Goal: Information Seeking & Learning: Learn about a topic

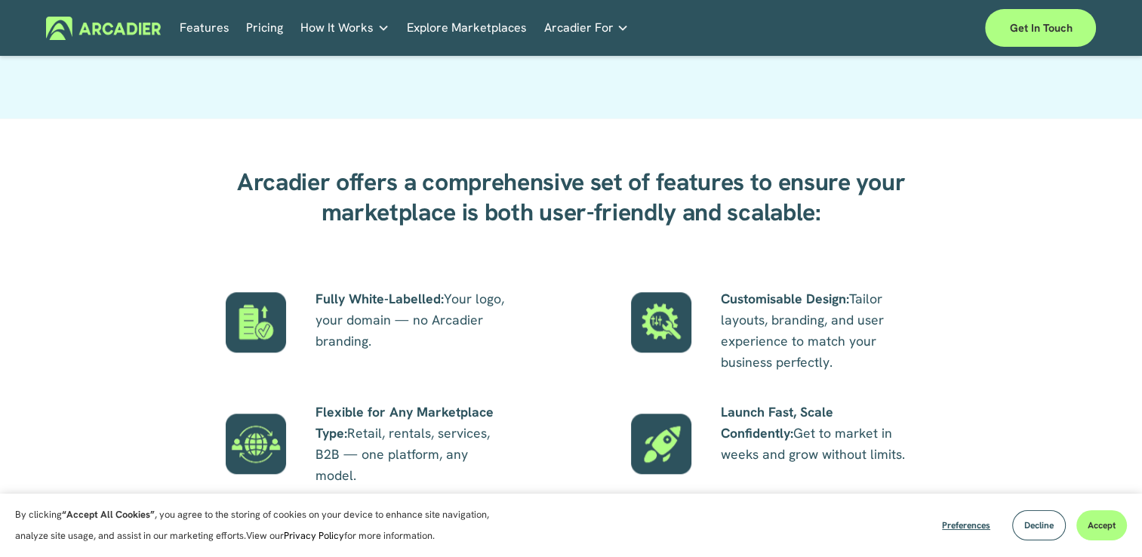
scroll to position [1283, 0]
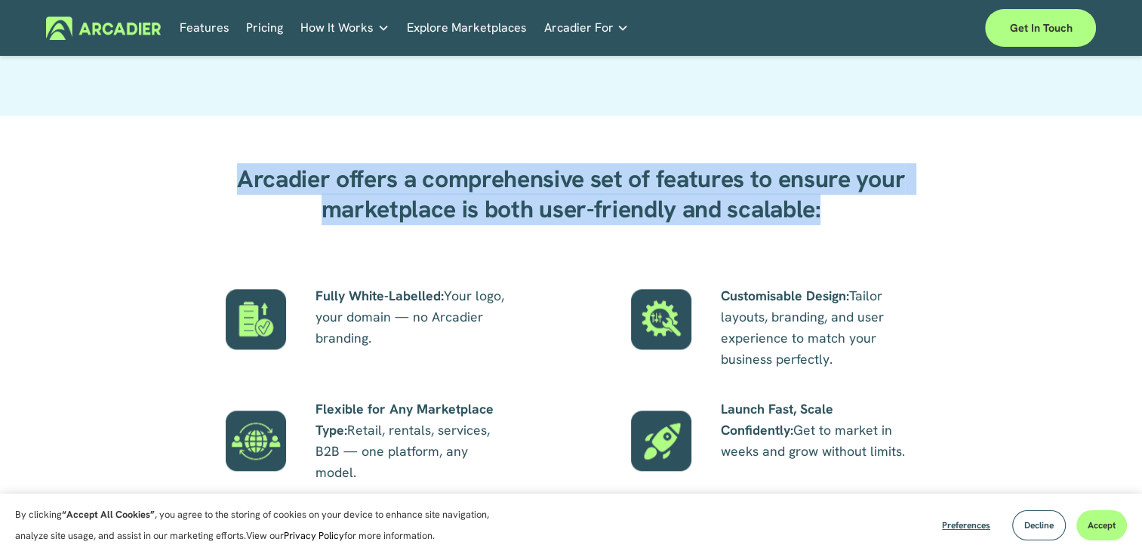
drag, startPoint x: 847, startPoint y: 214, endPoint x: 236, endPoint y: 181, distance: 611.6
click at [236, 181] on h2 "Arcadier offers a comprehensive set of features to ensure your marketplace is b…" at bounding box center [571, 195] width 691 height 60
click at [538, 255] on div "Arcadier offers a comprehensive set of features to ensure your marketplace is b…" at bounding box center [571, 328] width 1142 height 356
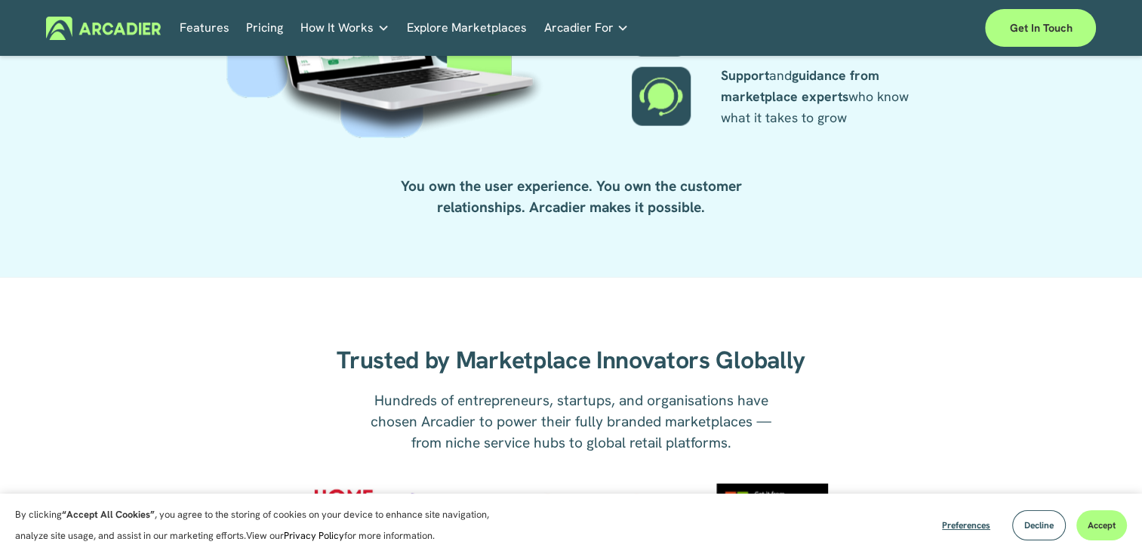
scroll to position [3246, 0]
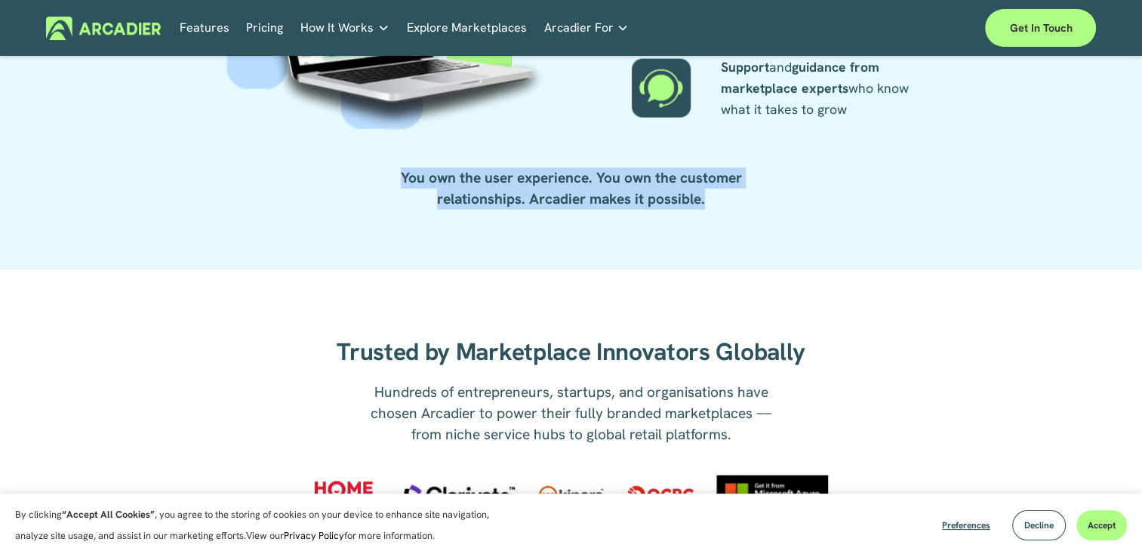
drag, startPoint x: 732, startPoint y: 207, endPoint x: 383, endPoint y: 177, distance: 350.7
click at [383, 177] on div "You own the user experience. You own the customer relationships. Arcadier makes…" at bounding box center [571, 190] width 510 height 45
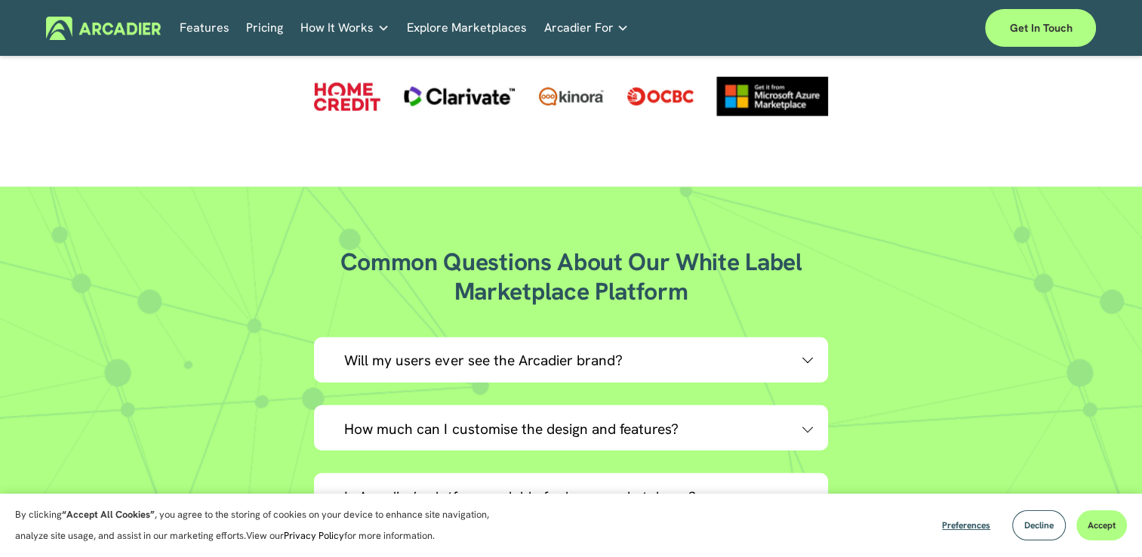
scroll to position [3699, 0]
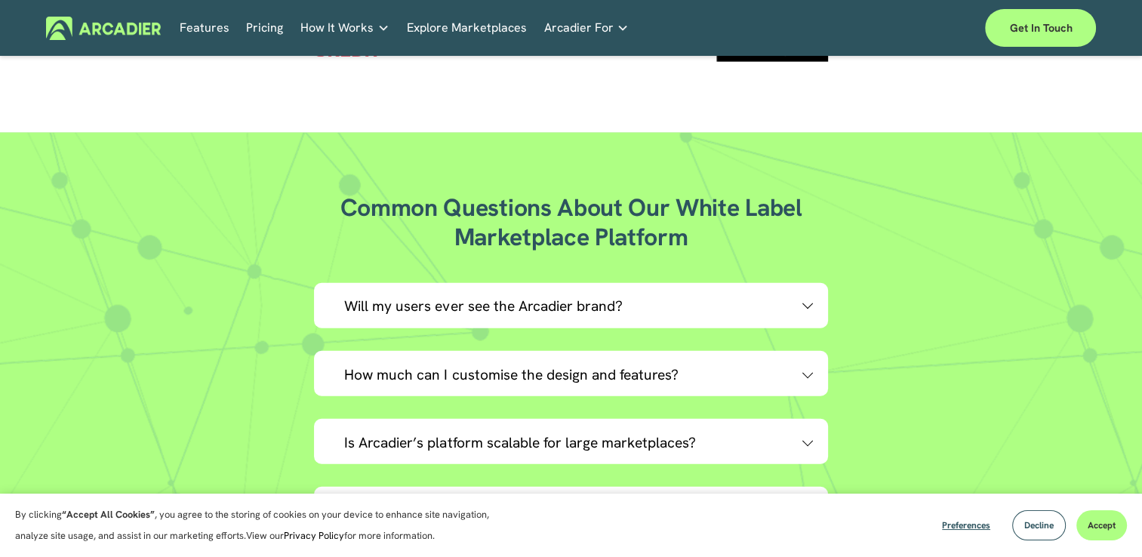
click at [812, 304] on div at bounding box center [807, 304] width 11 height 11
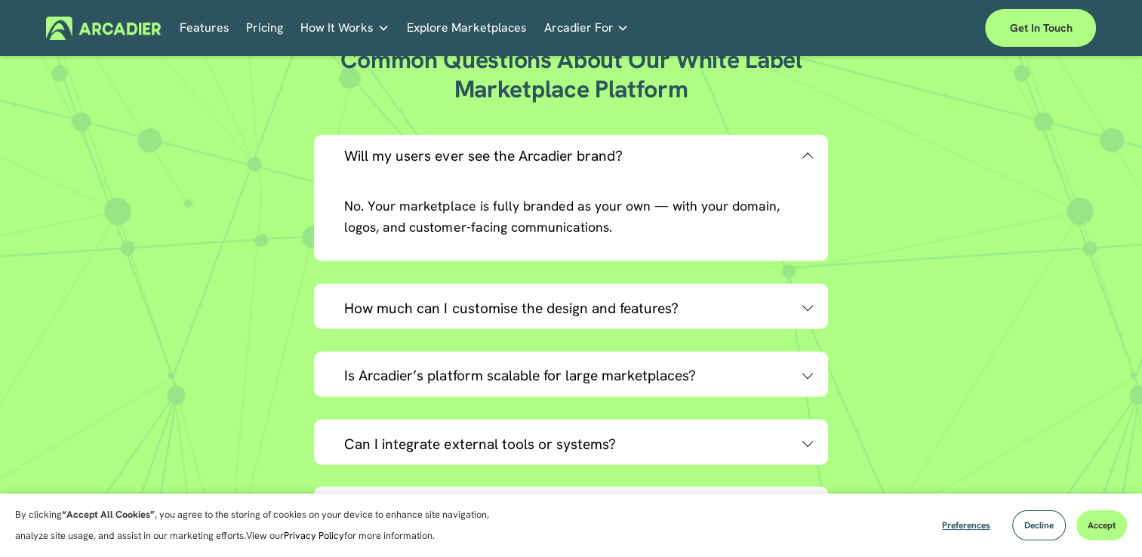
scroll to position [3850, 0]
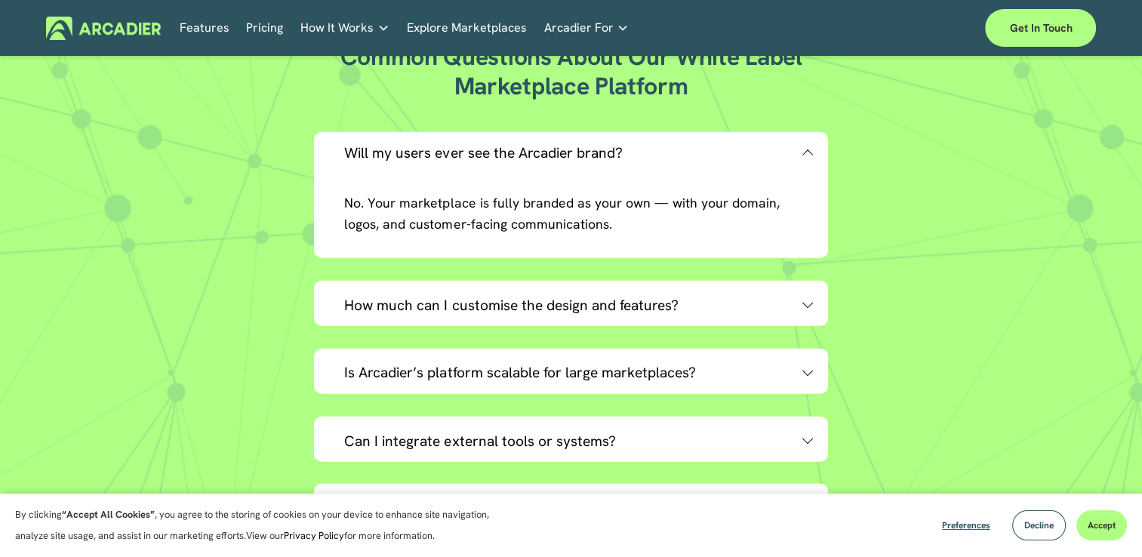
click at [803, 310] on div at bounding box center [807, 305] width 11 height 11
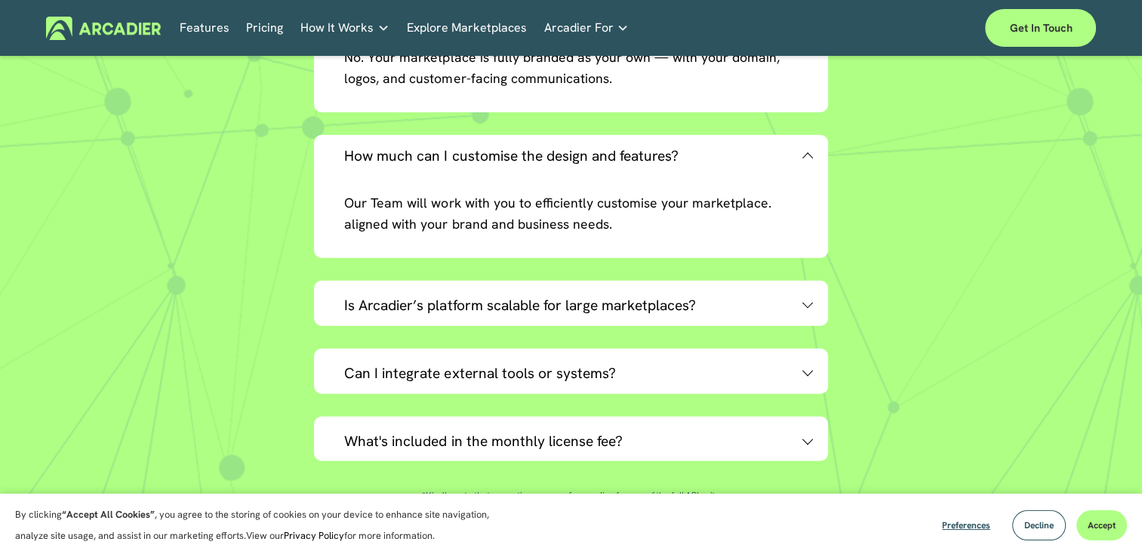
scroll to position [4001, 0]
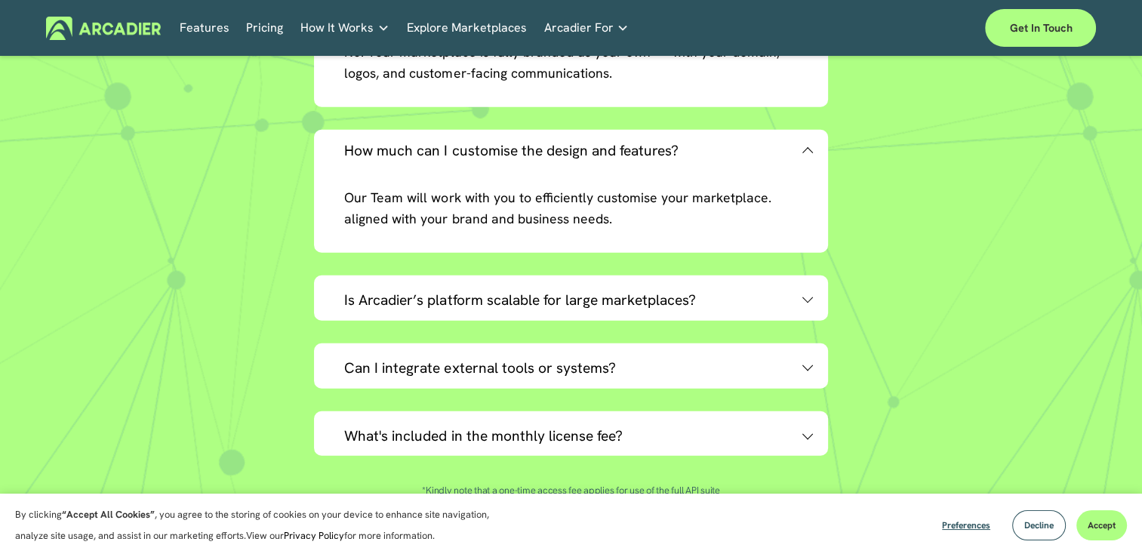
click at [803, 300] on div at bounding box center [807, 298] width 11 height 11
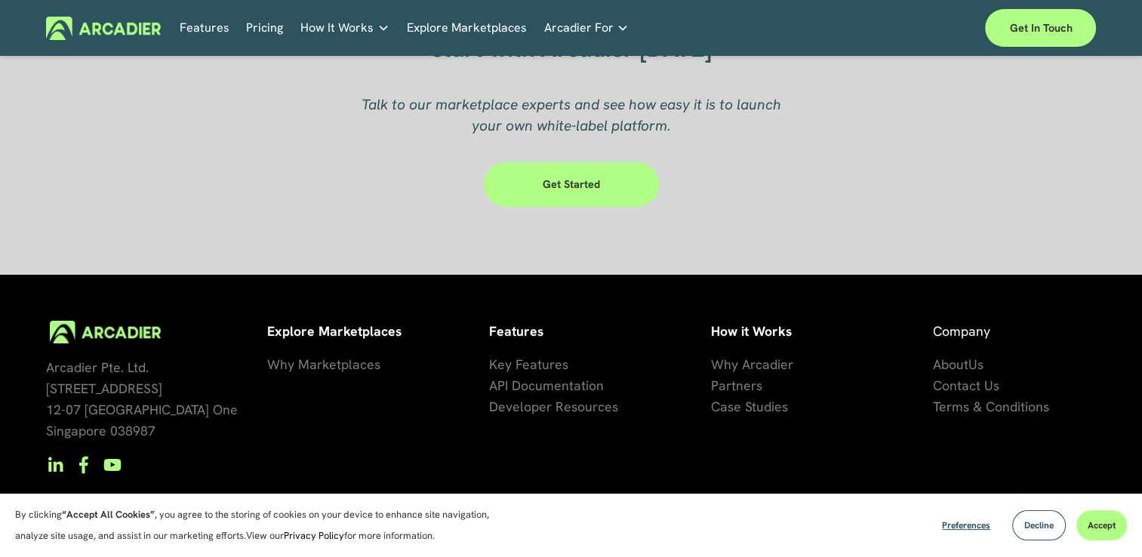
scroll to position [4800, 0]
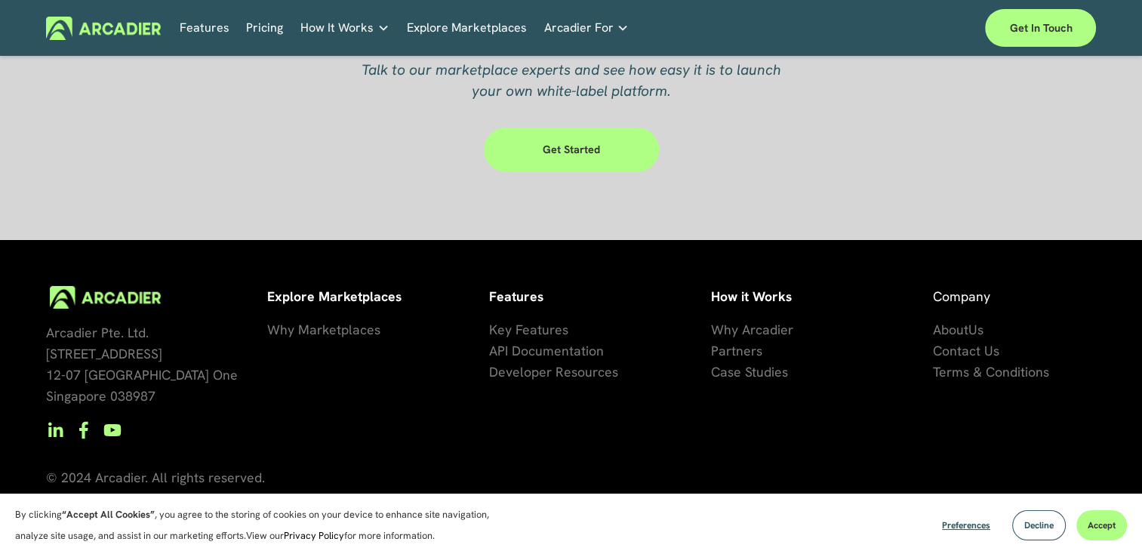
click at [353, 329] on span "Why Marketplaces" at bounding box center [323, 329] width 113 height 17
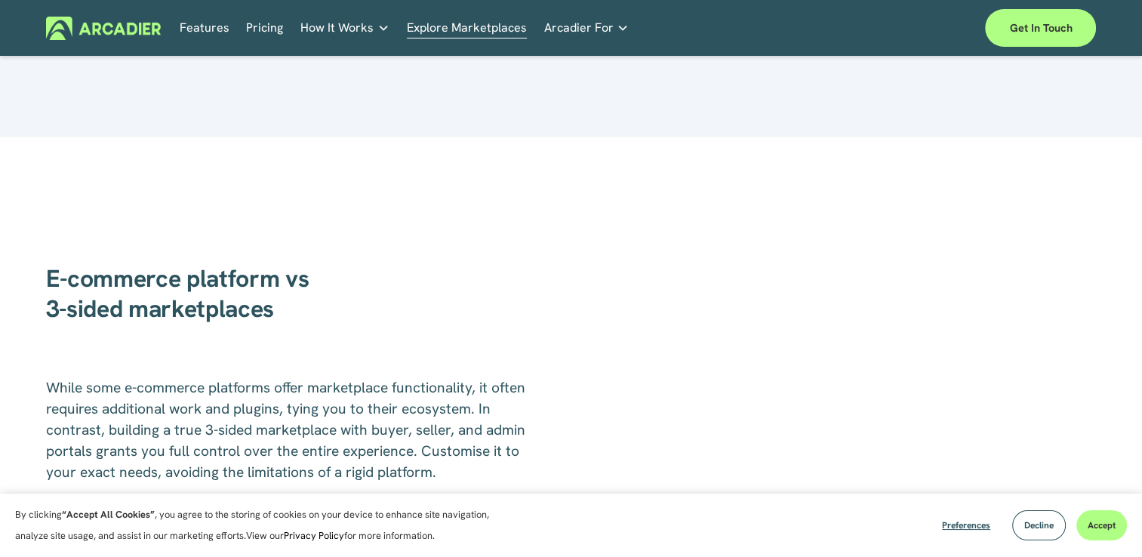
scroll to position [2340, 0]
